Goal: Information Seeking & Learning: Learn about a topic

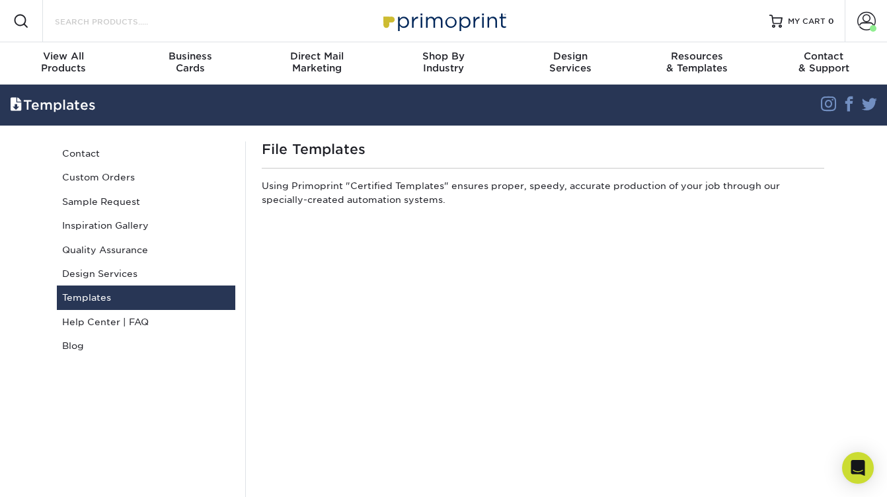
click at [122, 17] on input "Search Products" at bounding box center [118, 21] width 129 height 16
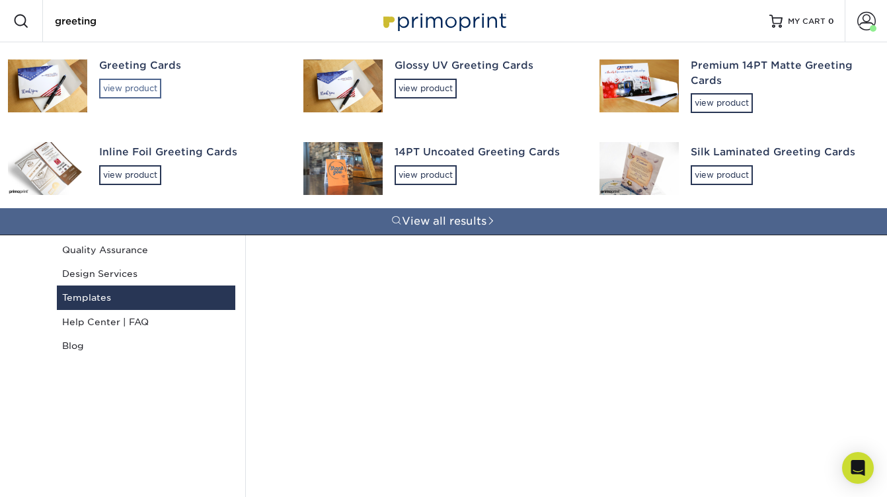
type input "greeting"
click at [134, 88] on div "view product" at bounding box center [130, 89] width 62 height 20
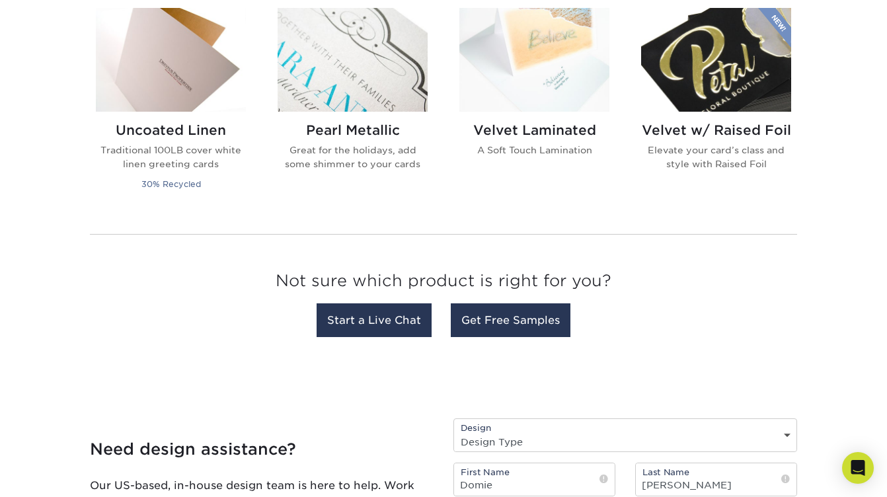
scroll to position [1090, 0]
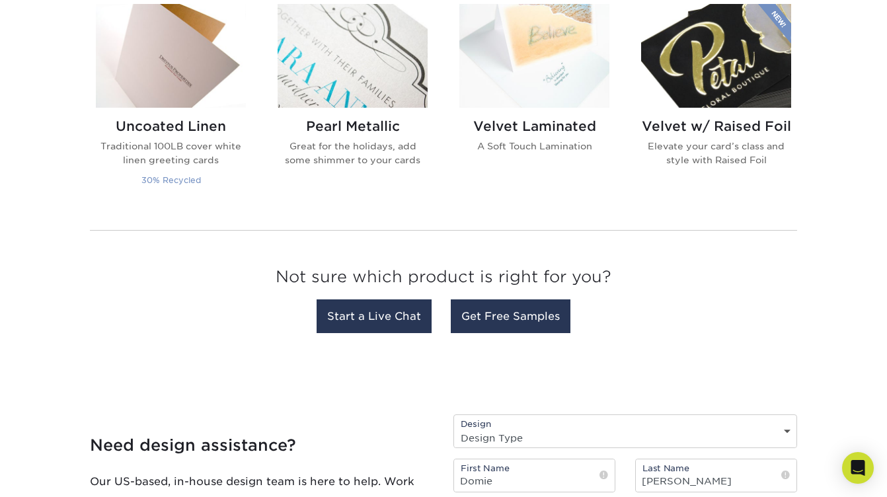
click at [169, 67] on img at bounding box center [171, 56] width 150 height 104
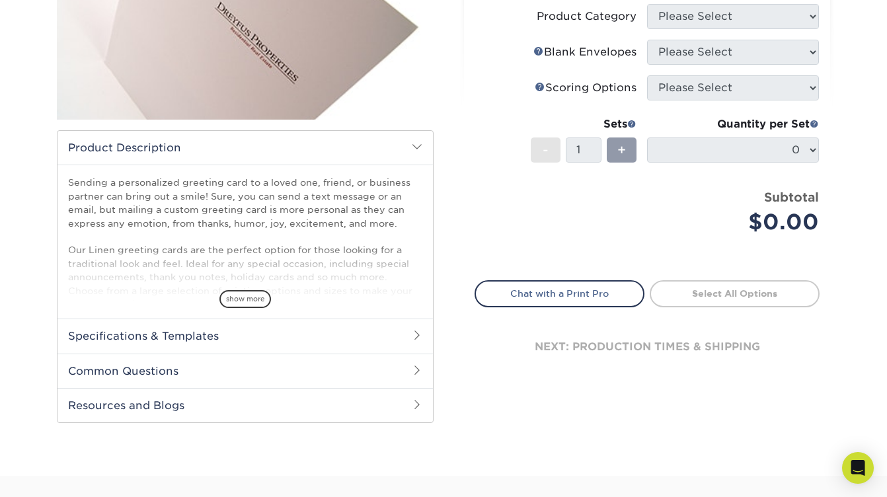
scroll to position [308, 0]
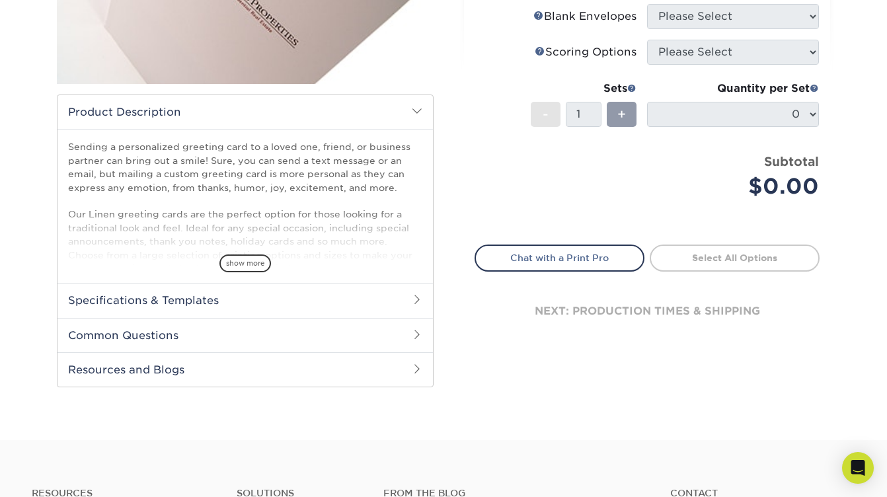
click at [258, 266] on span "show more" at bounding box center [246, 264] width 52 height 18
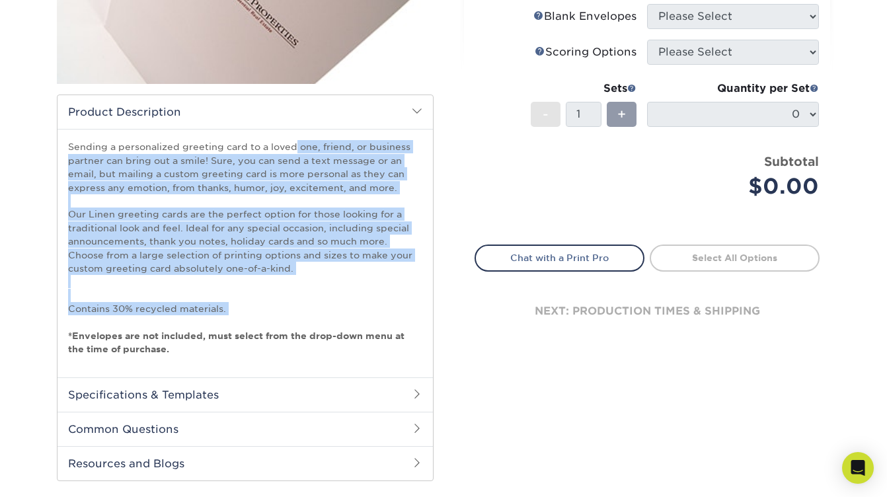
drag, startPoint x: 69, startPoint y: 148, endPoint x: 315, endPoint y: 323, distance: 301.0
click at [323, 325] on p "Sending a personalized greeting card to a loved one, friend, or business partne…" at bounding box center [245, 248] width 354 height 216
copy p "Sending a personalized greeting card to a loved one, friend, or business partne…"
